Goal: Task Accomplishment & Management: Use online tool/utility

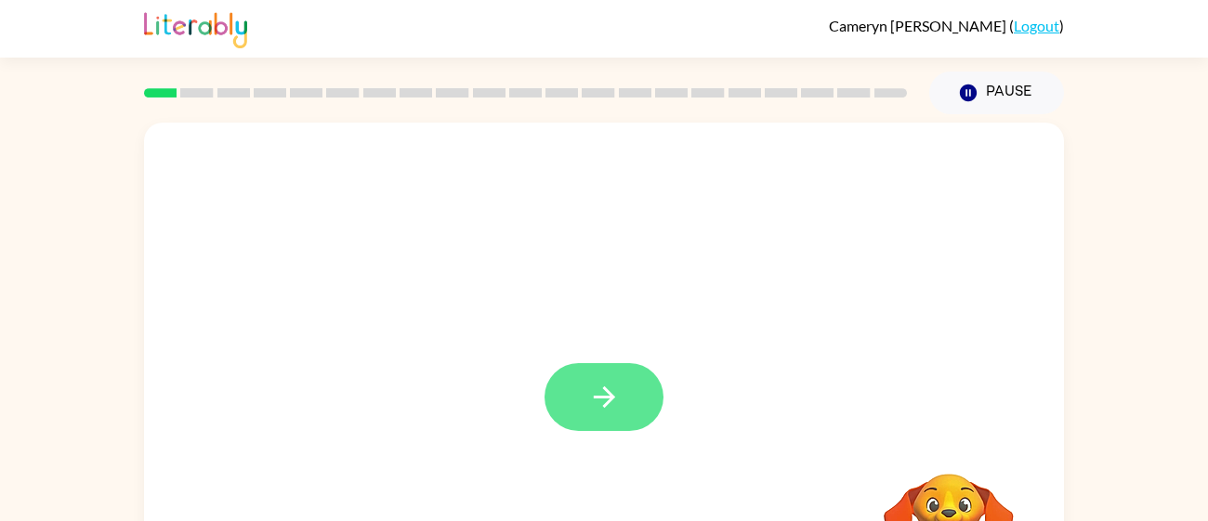
click at [592, 421] on button "button" at bounding box center [603, 397] width 119 height 68
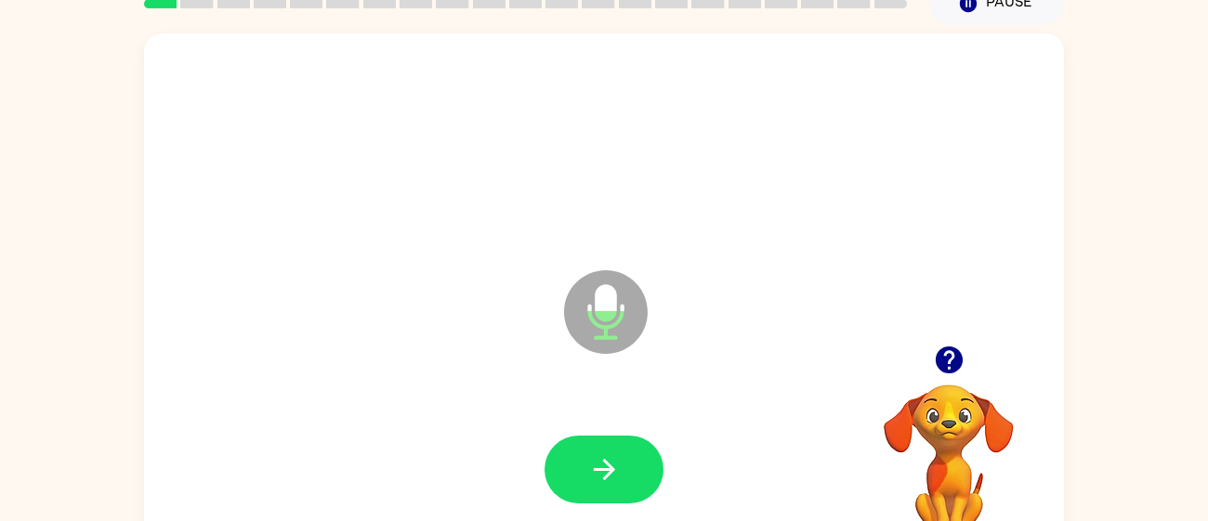
scroll to position [93, 0]
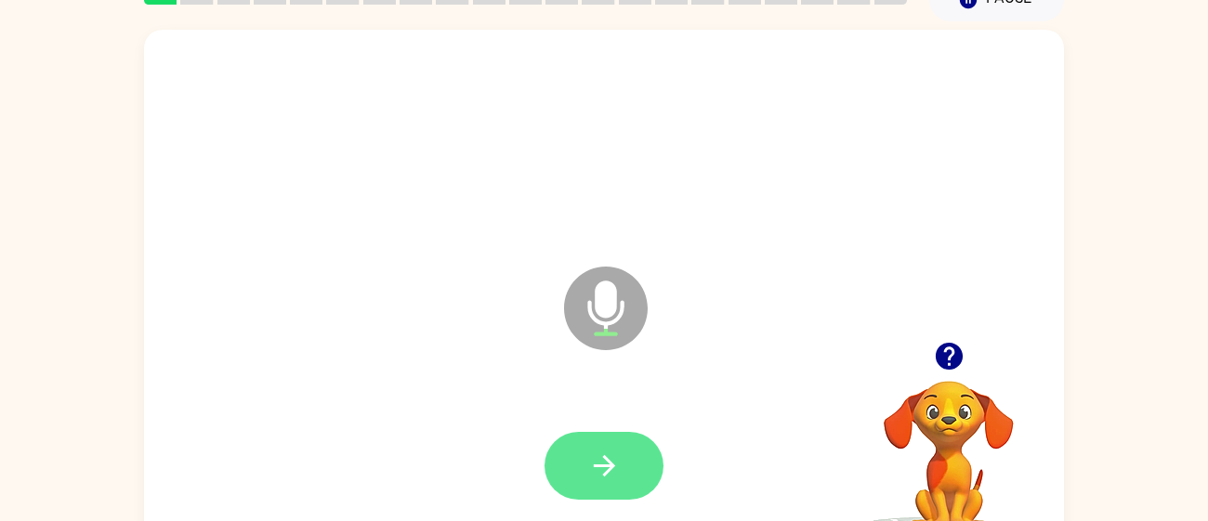
click at [579, 484] on button "button" at bounding box center [603, 466] width 119 height 68
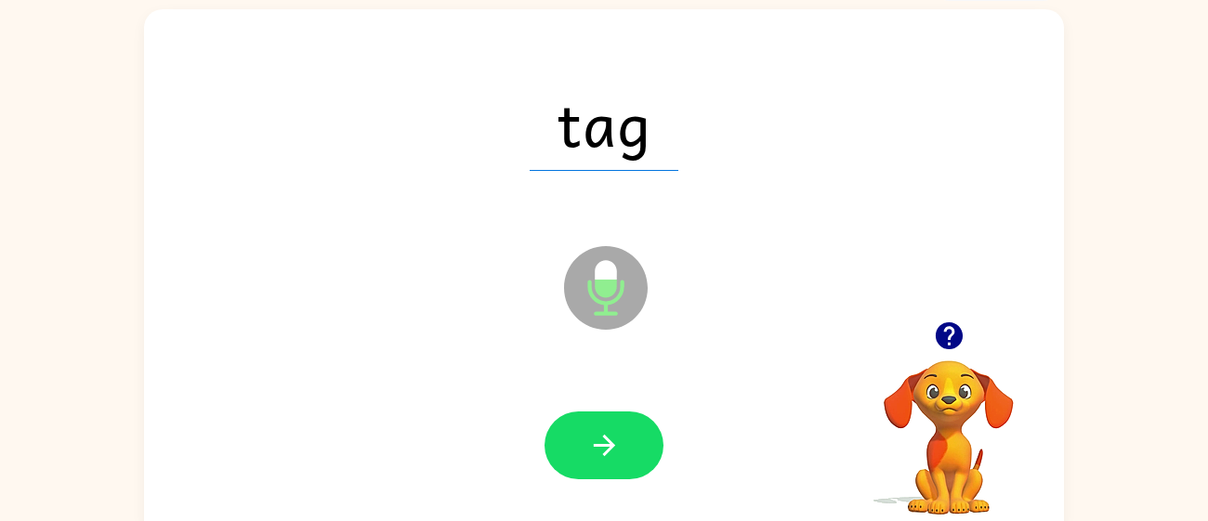
scroll to position [132, 0]
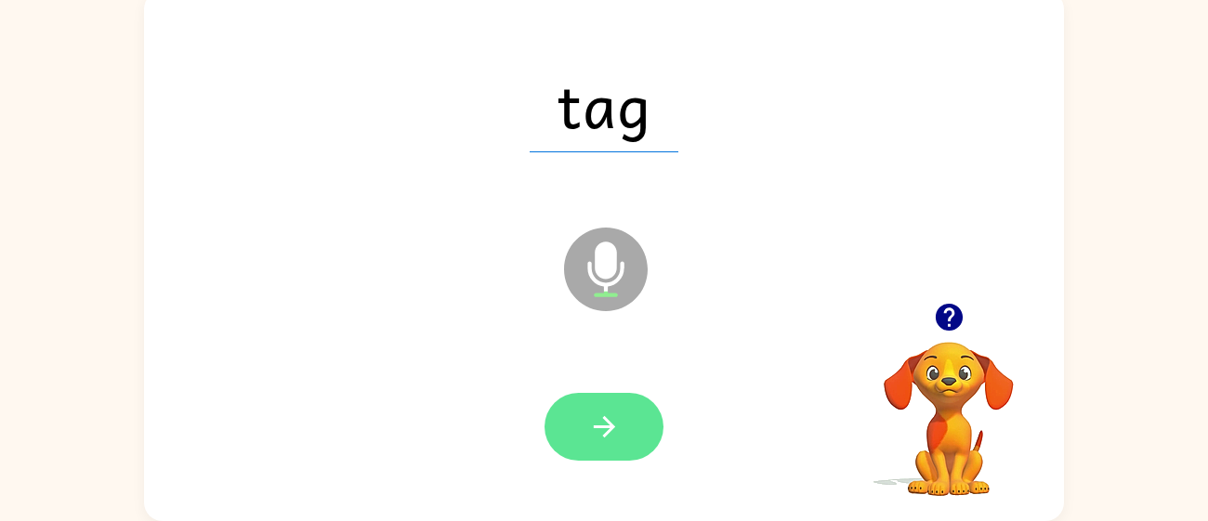
click at [622, 415] on button "button" at bounding box center [603, 427] width 119 height 68
click at [581, 457] on button "button" at bounding box center [603, 427] width 119 height 68
click at [577, 434] on button "button" at bounding box center [603, 427] width 119 height 68
click at [554, 424] on button "button" at bounding box center [603, 427] width 119 height 68
click at [640, 425] on button "button" at bounding box center [603, 427] width 119 height 68
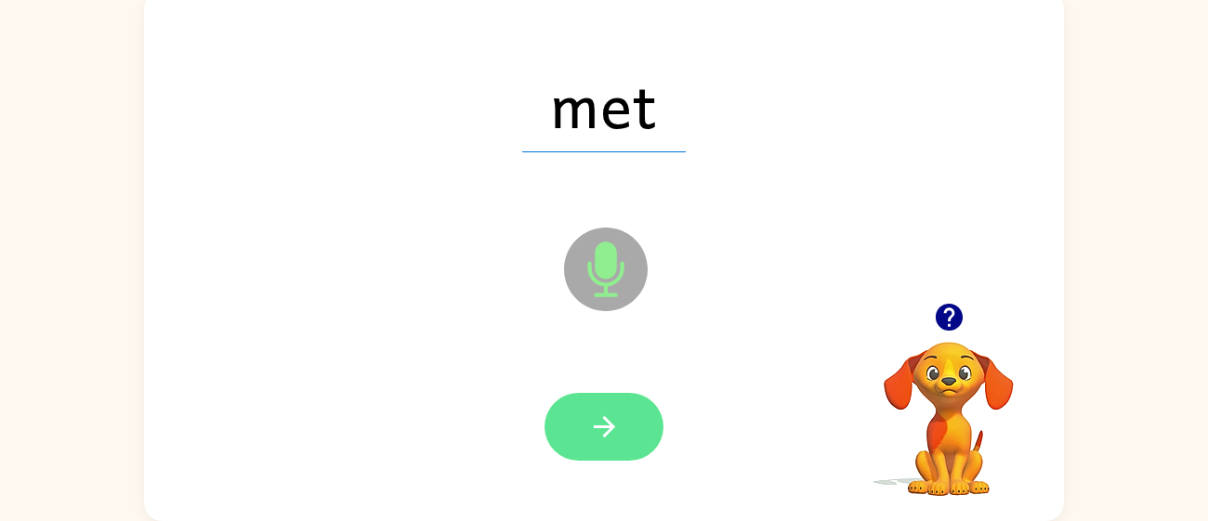
click at [573, 437] on button "button" at bounding box center [603, 427] width 119 height 68
click at [592, 402] on button "button" at bounding box center [603, 427] width 119 height 68
click at [594, 457] on button "button" at bounding box center [603, 427] width 119 height 68
click at [634, 438] on button "button" at bounding box center [603, 427] width 119 height 68
click at [592, 413] on icon "button" at bounding box center [604, 427] width 33 height 33
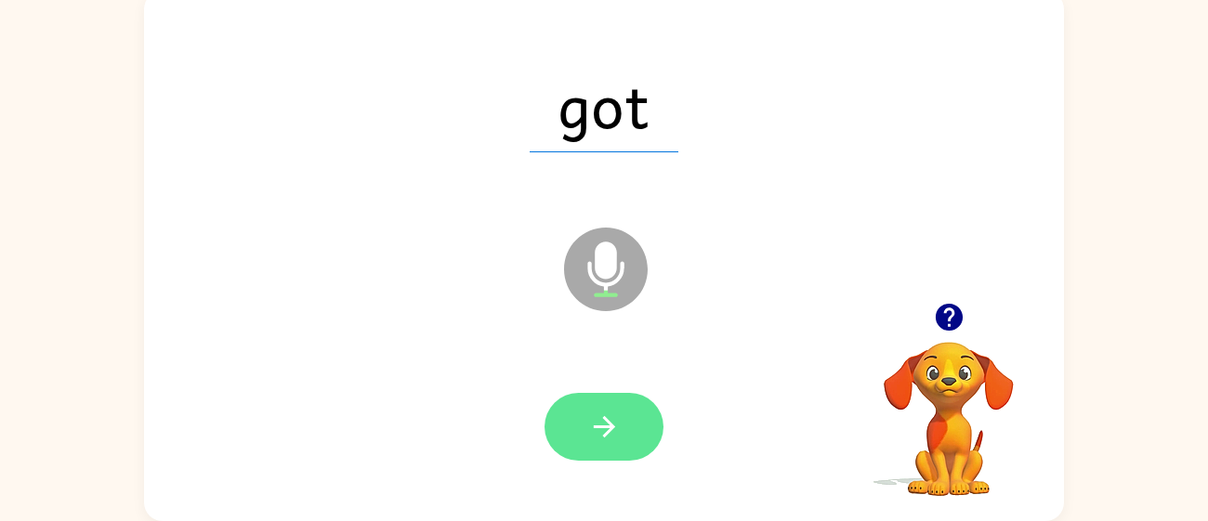
click at [615, 440] on icon "button" at bounding box center [604, 427] width 33 height 33
click at [600, 441] on icon "button" at bounding box center [604, 427] width 33 height 33
click at [606, 424] on icon "button" at bounding box center [604, 427] width 33 height 33
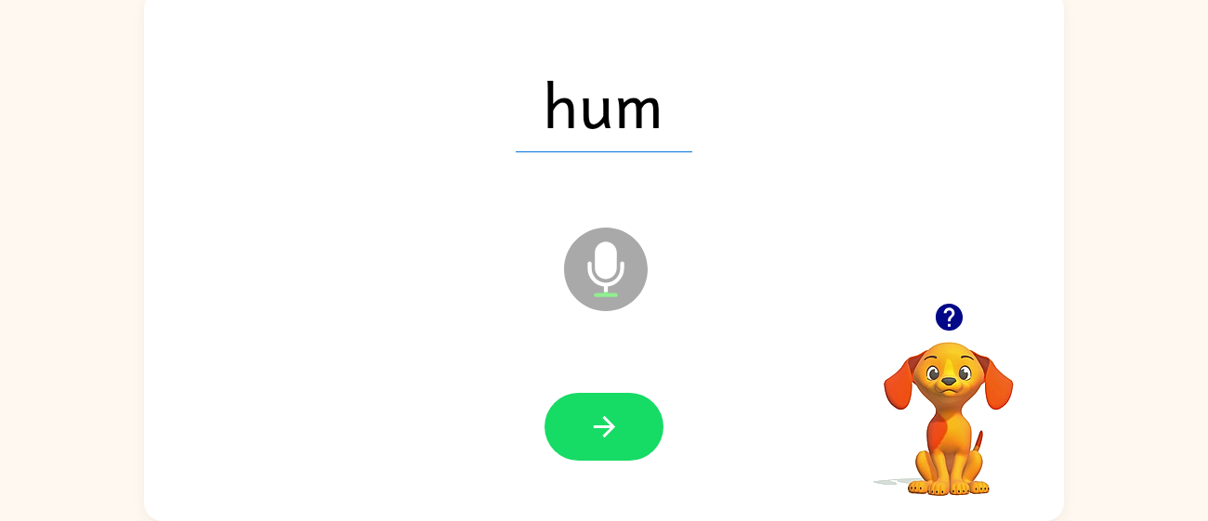
click at [950, 382] on video "Your browser must support playing .mp4 files to use Literably. Please try using…" at bounding box center [948, 406] width 186 height 186
click at [967, 313] on button "button" at bounding box center [948, 317] width 47 height 47
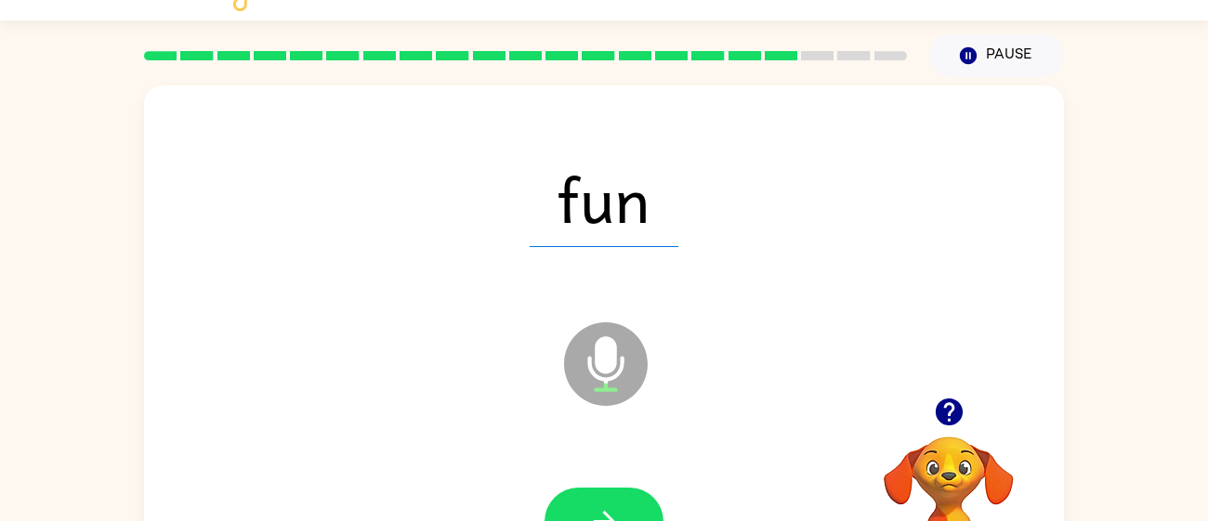
scroll to position [30, 0]
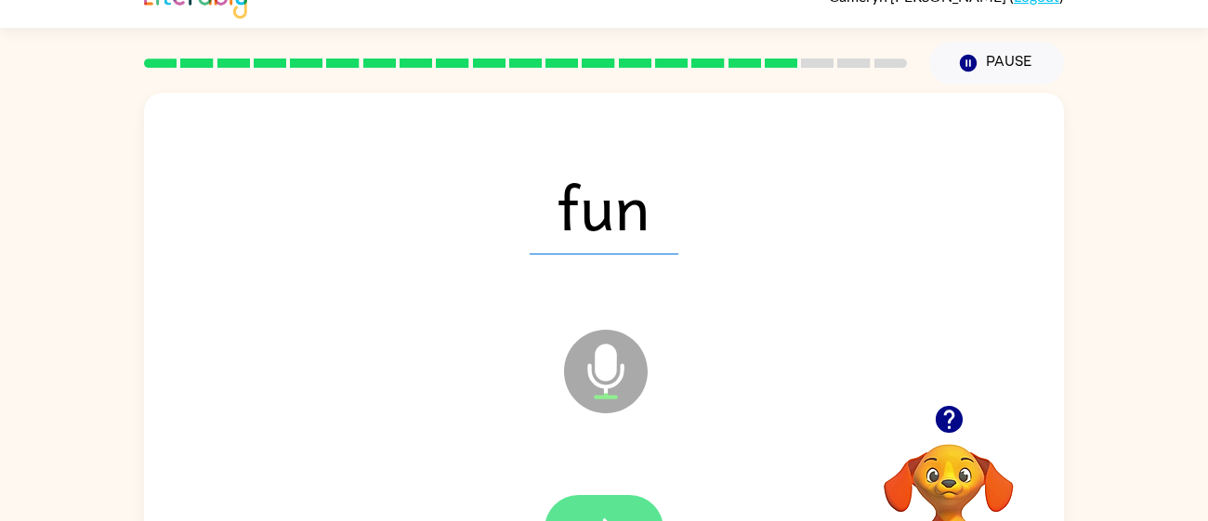
click at [603, 512] on button "button" at bounding box center [603, 529] width 119 height 68
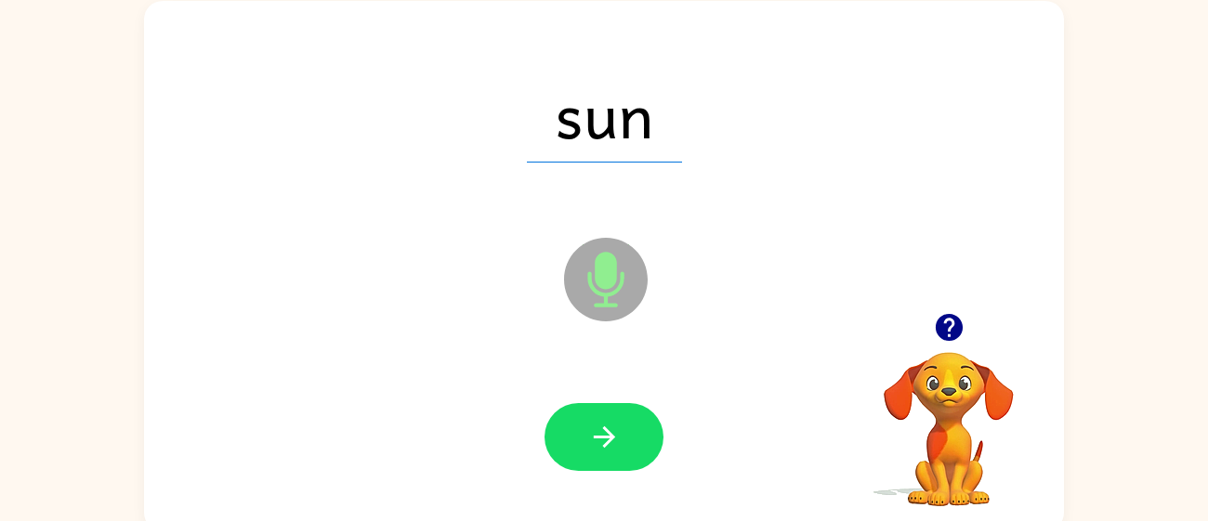
scroll to position [132, 0]
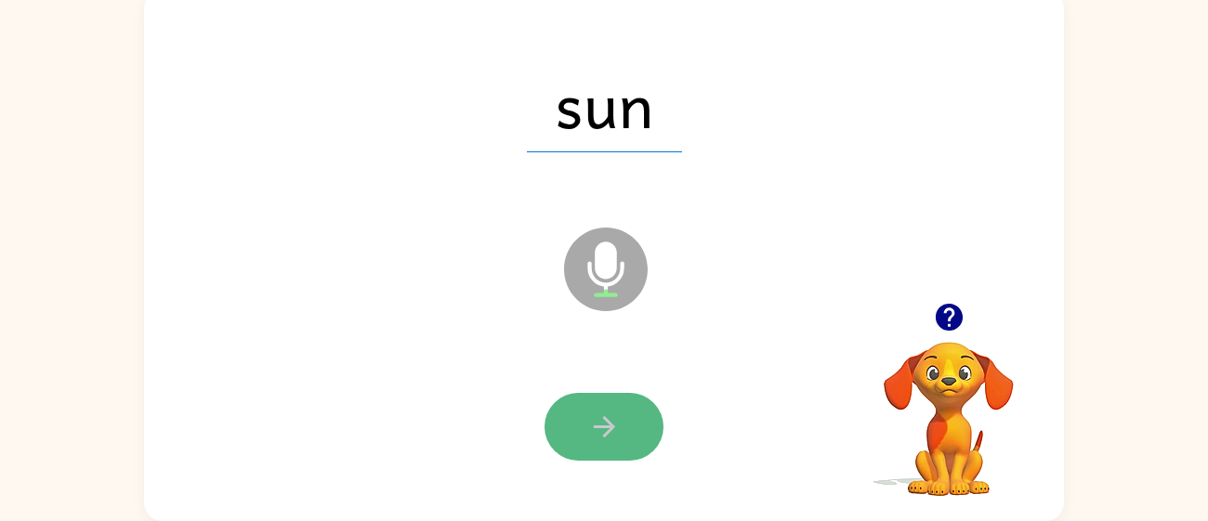
click at [624, 430] on button "button" at bounding box center [603, 427] width 119 height 68
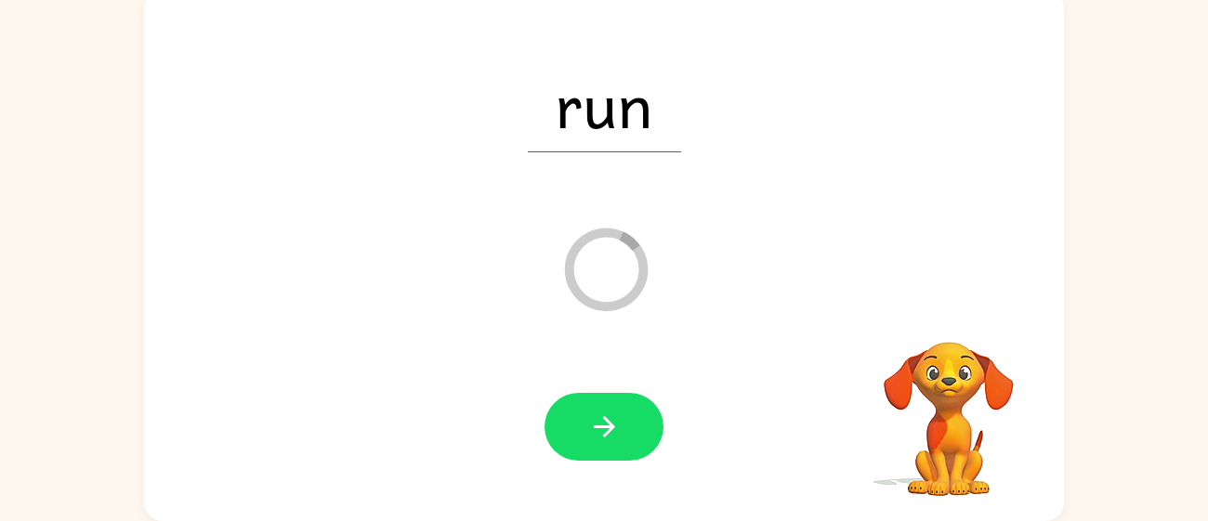
scroll to position [98, 0]
